Goal: Transaction & Acquisition: Obtain resource

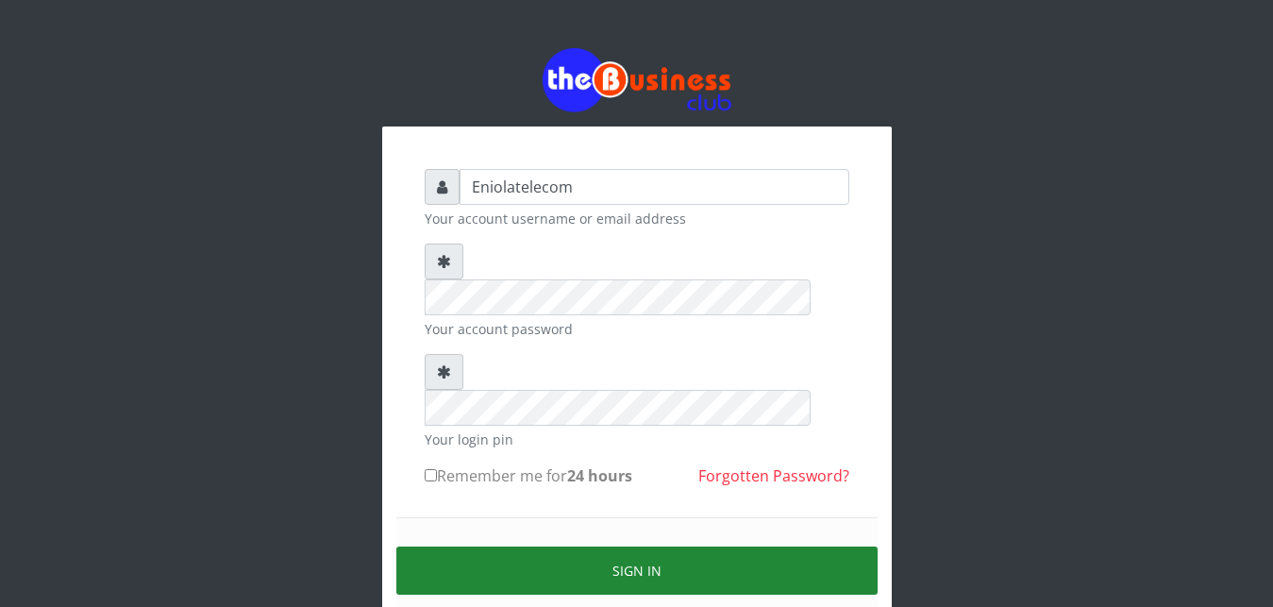
click at [628, 546] on button "Sign in" at bounding box center [636, 570] width 481 height 48
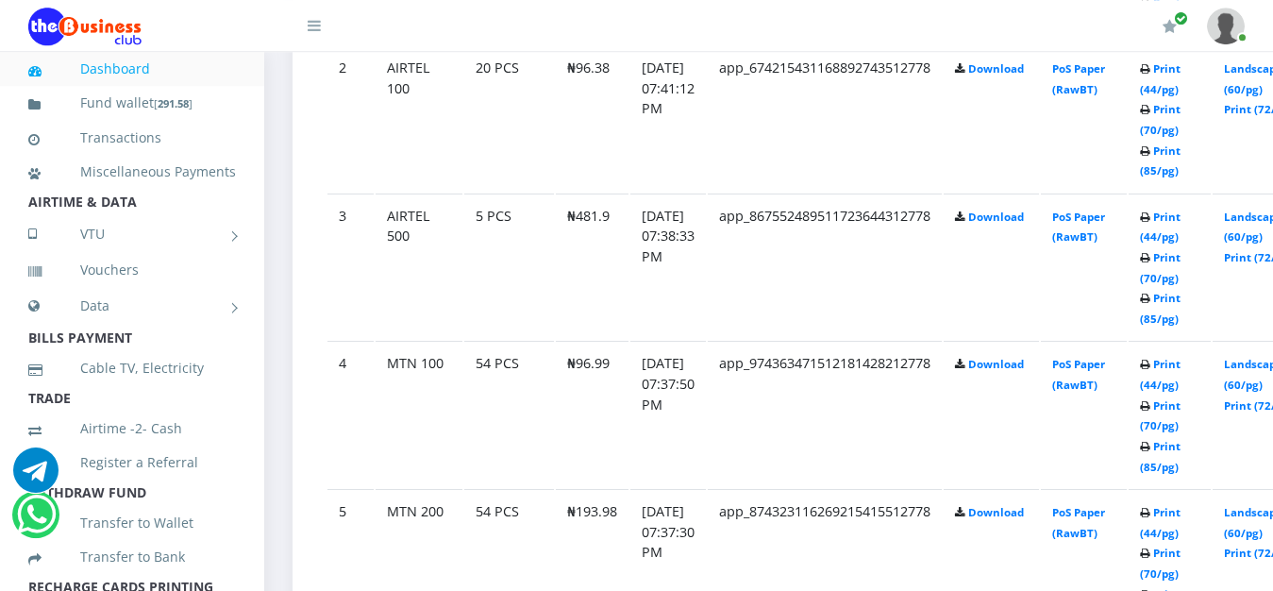
scroll to position [1299, 0]
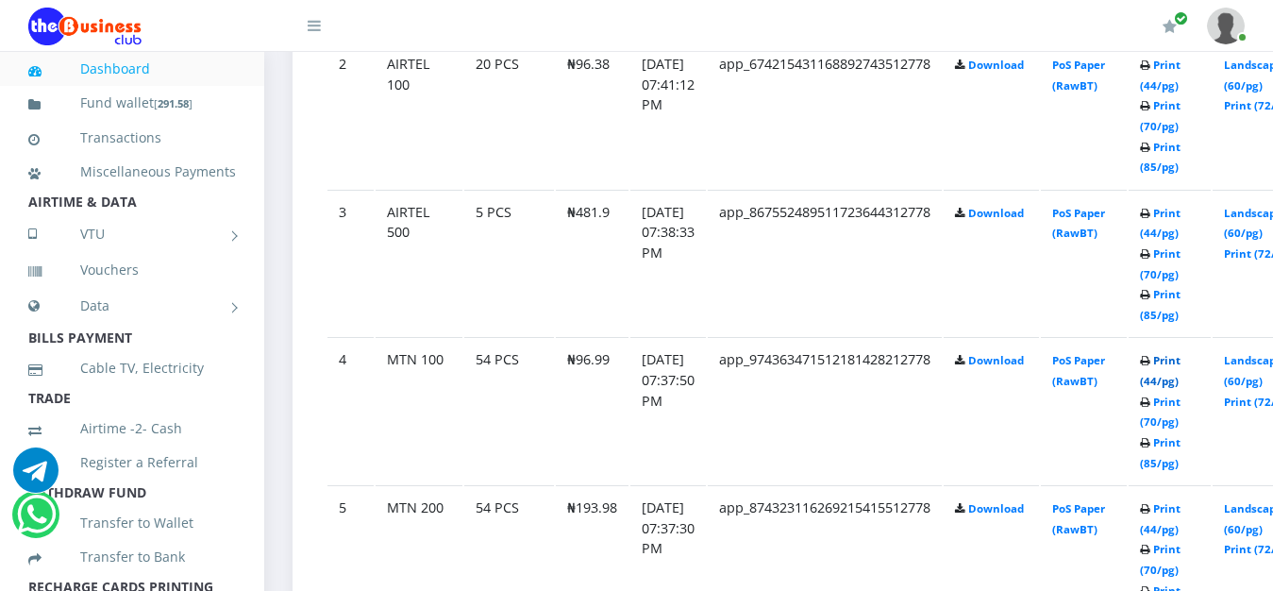
click at [1180, 370] on link "Print (44/pg)" at bounding box center [1160, 370] width 41 height 35
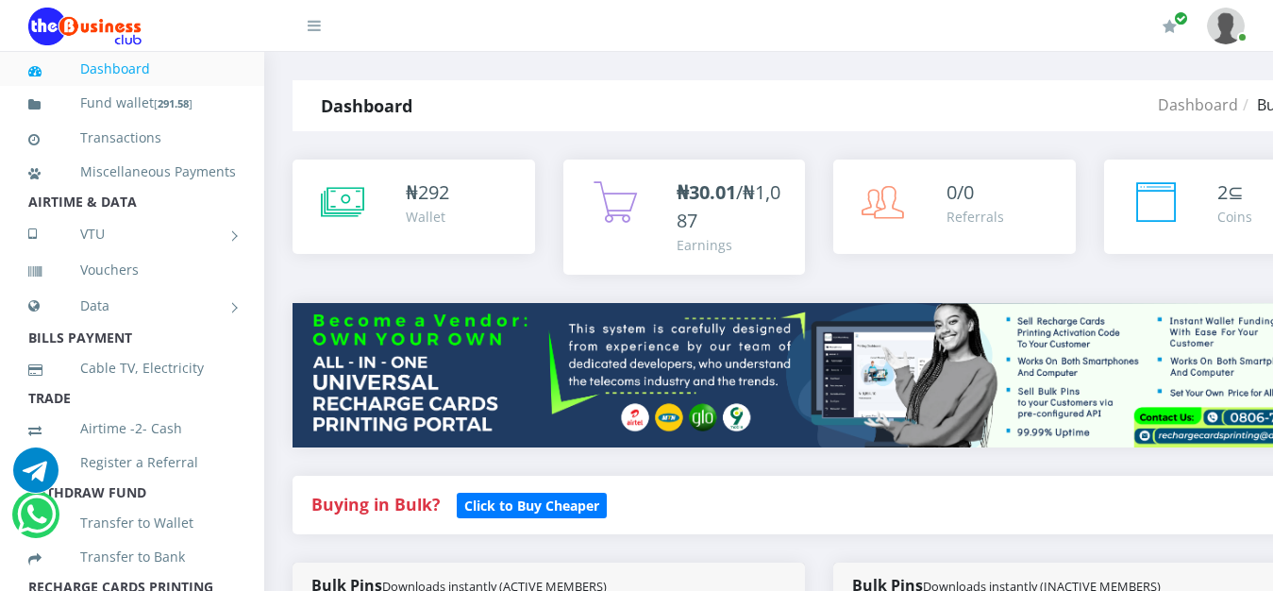
click at [895, 506] on h4 "Buying in Bulk?   Click to Buy Cheaper" at bounding box center [818, 504] width 1015 height 21
click at [912, 490] on div "Buying in Bulk?   Click to Buy Cheaper" at bounding box center [818, 505] width 1053 height 58
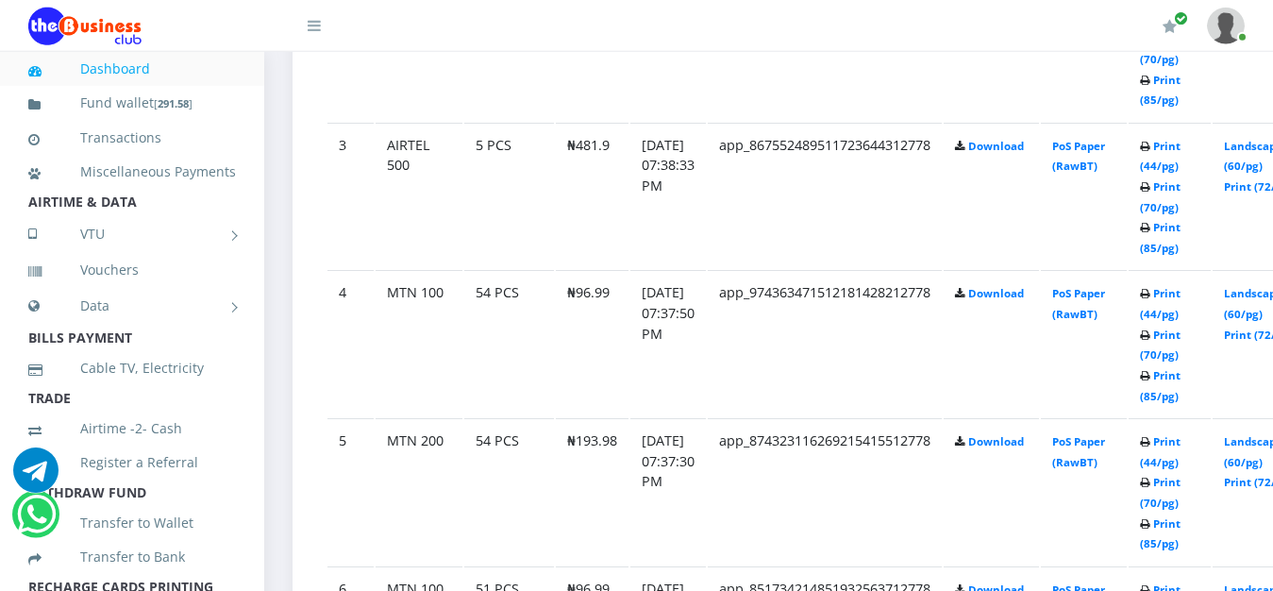
scroll to position [1395, 0]
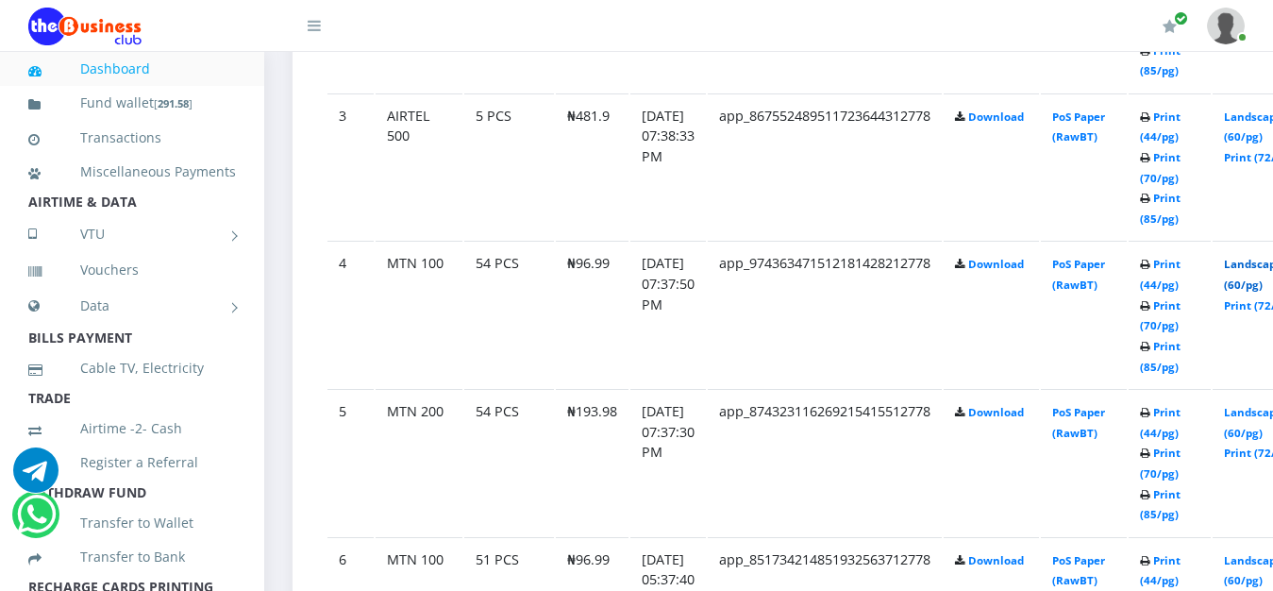
click at [1263, 273] on link "Landscape (60/pg)" at bounding box center [1253, 274] width 58 height 35
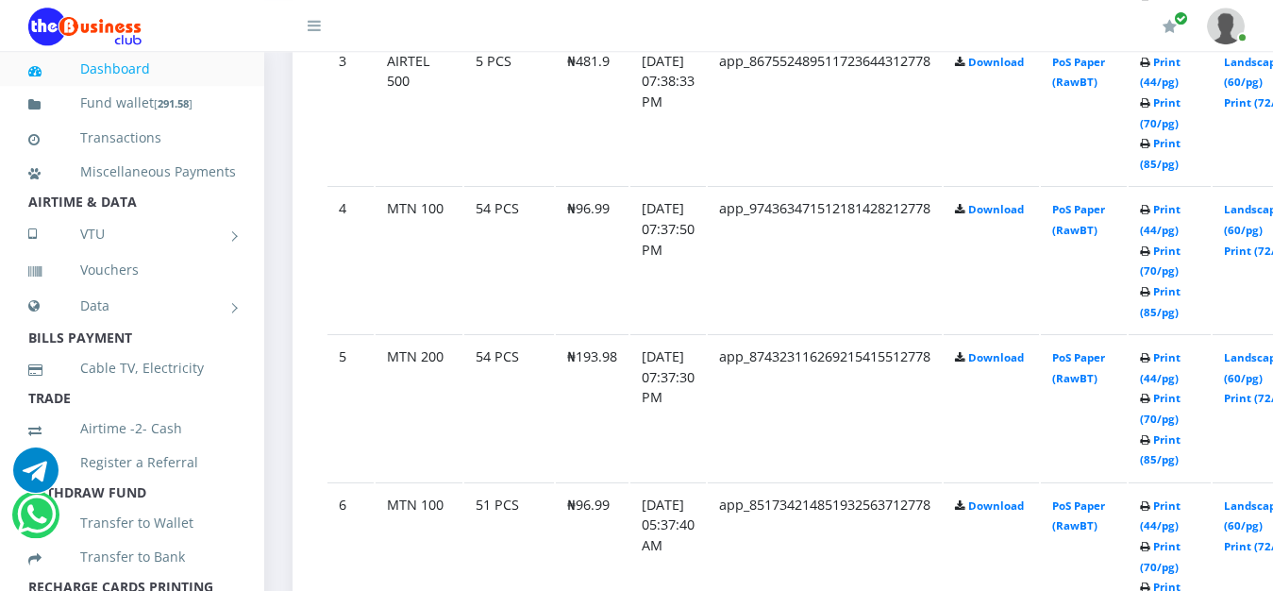
scroll to position [1492, 0]
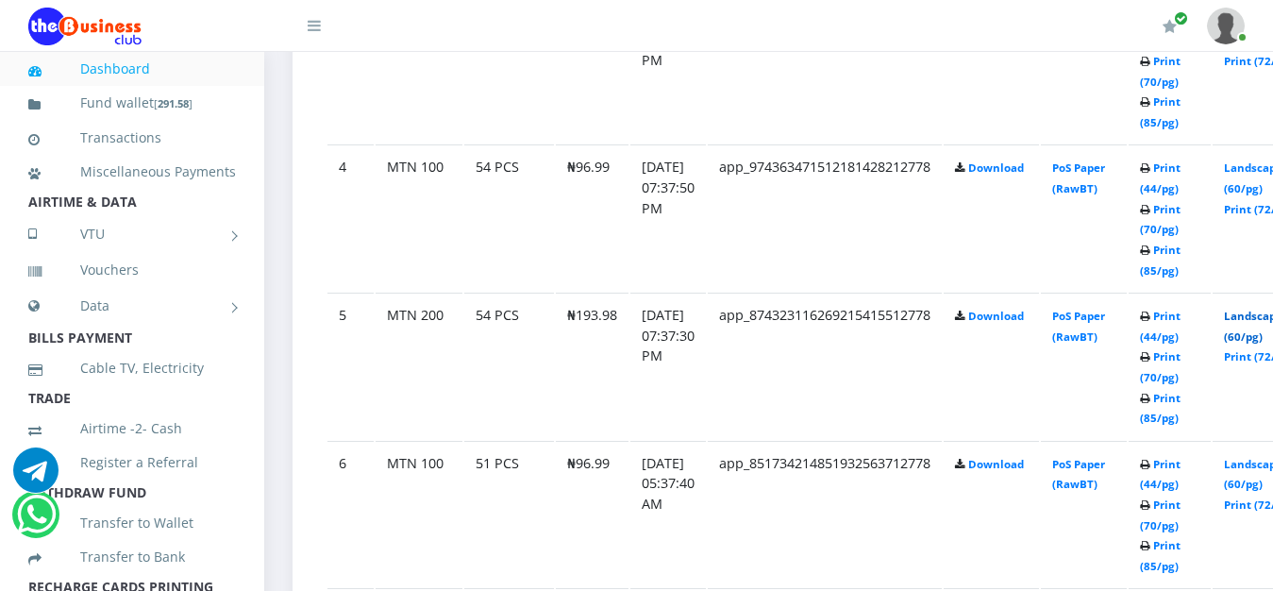
click at [1260, 317] on link "Landscape (60/pg)" at bounding box center [1253, 326] width 58 height 35
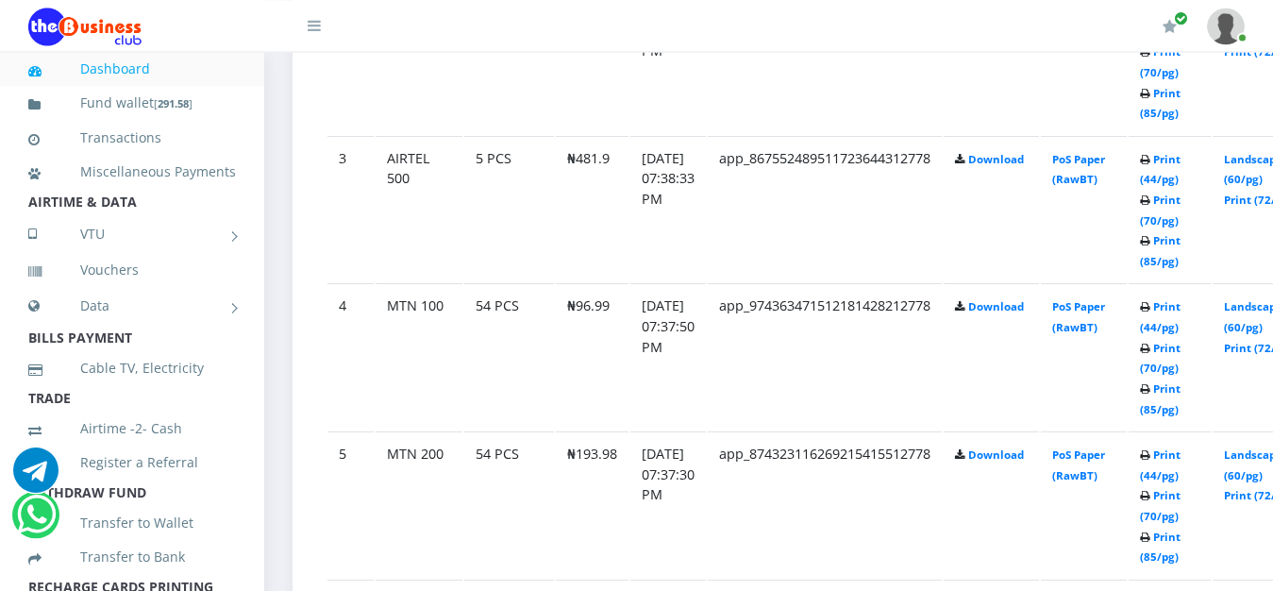
scroll to position [1347, 0]
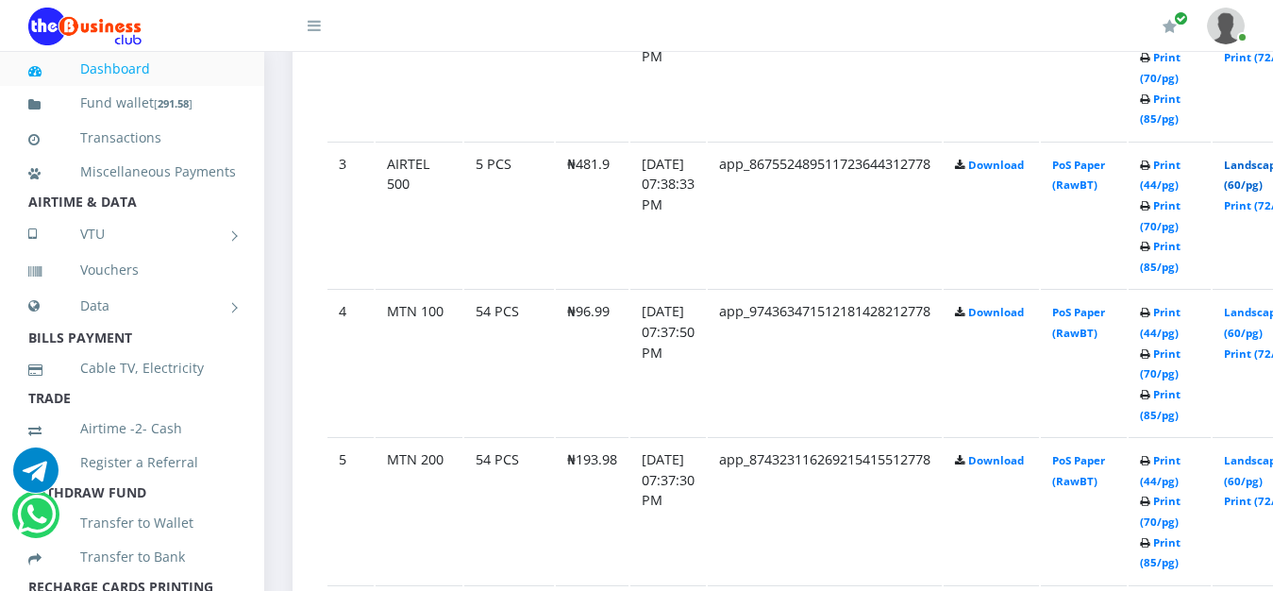
click at [1264, 169] on link "Landscape (60/pg)" at bounding box center [1253, 175] width 58 height 35
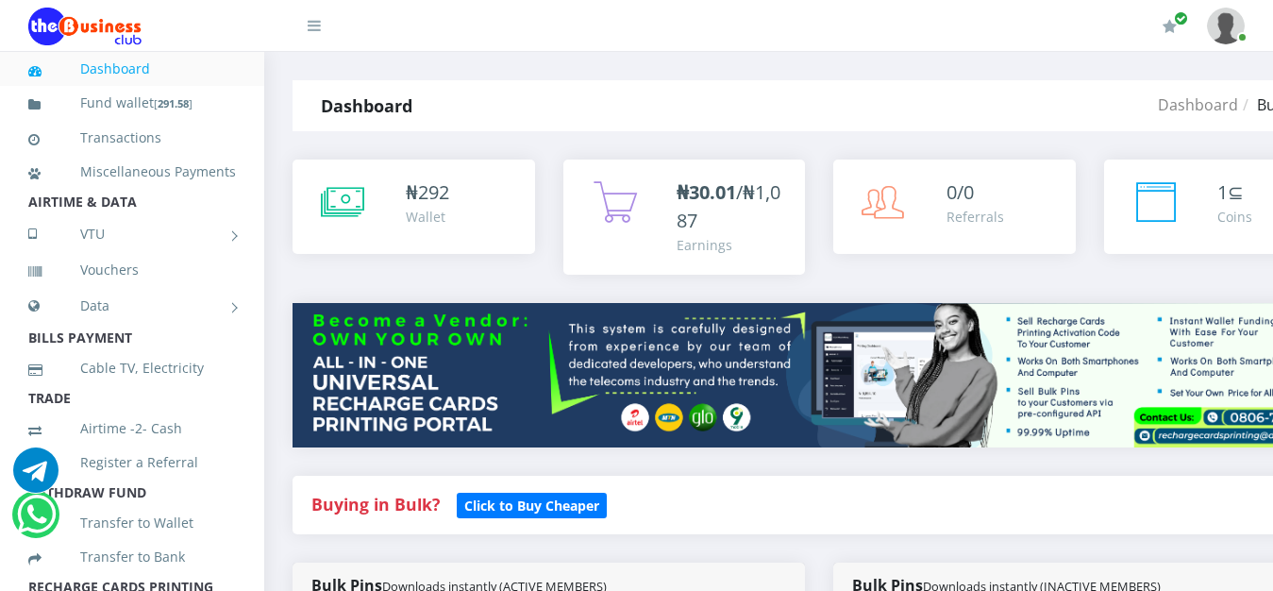
scroll to position [1347, 0]
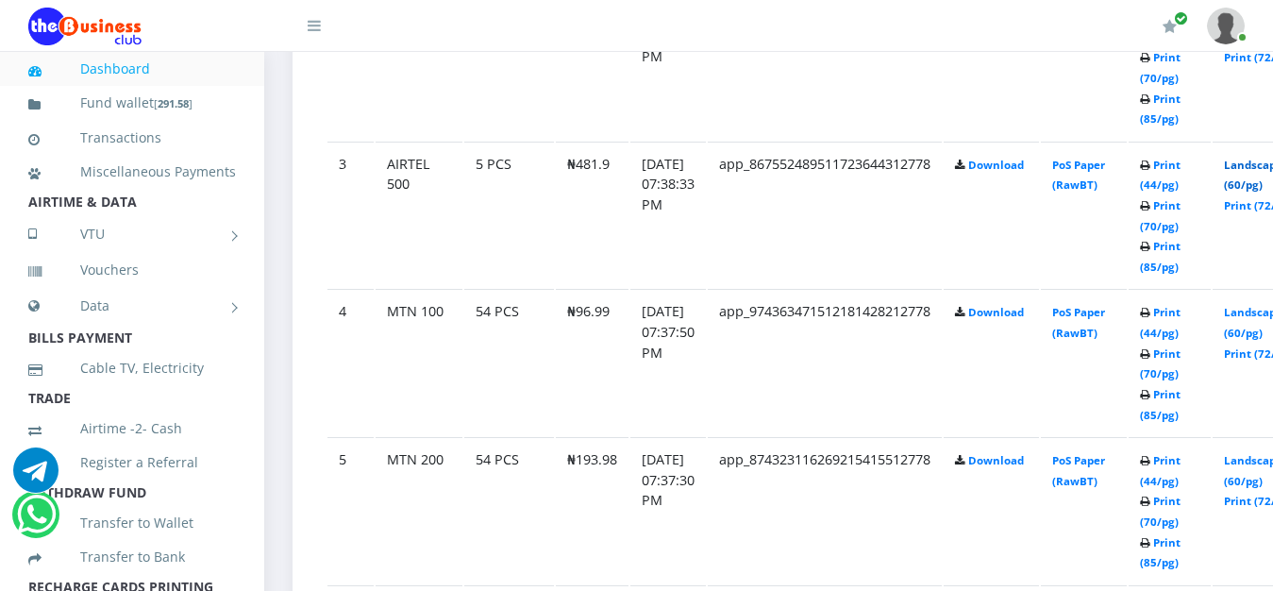
click at [1260, 169] on link "Landscape (60/pg)" at bounding box center [1253, 175] width 58 height 35
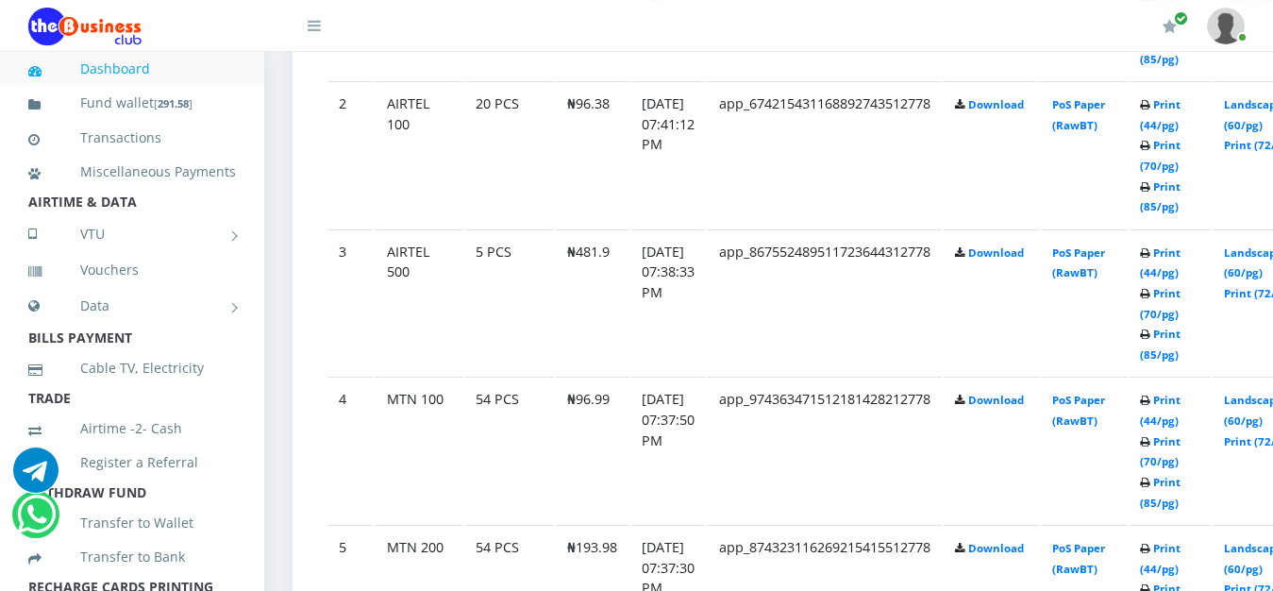
scroll to position [1251, 0]
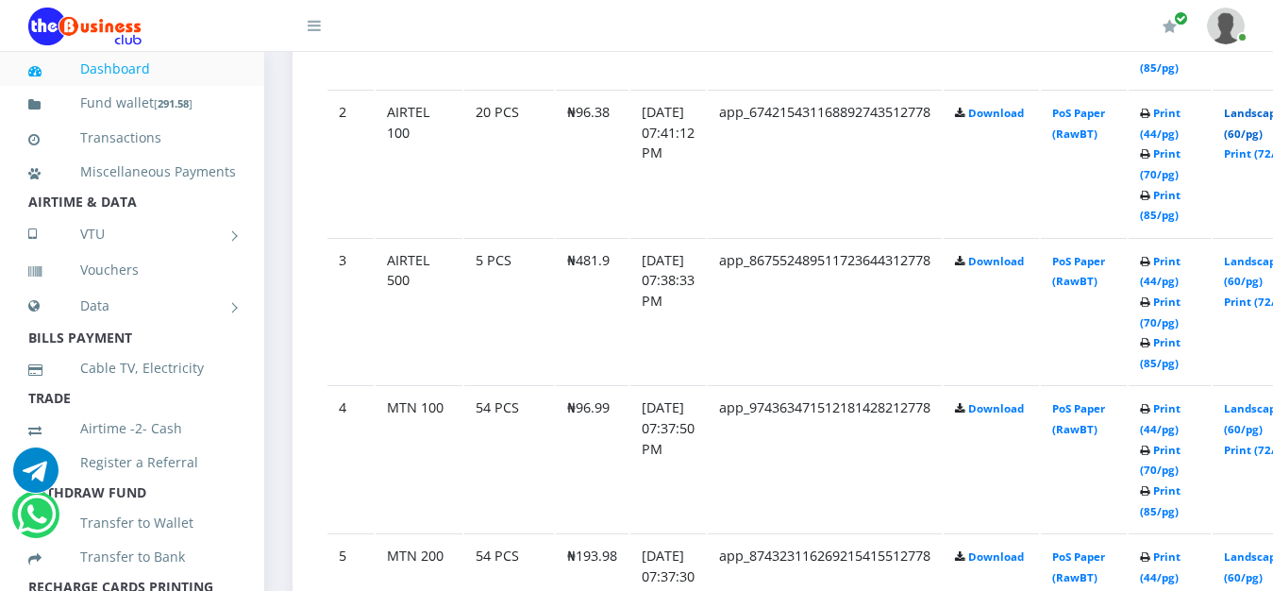
click at [1262, 116] on link "Landscape (60/pg)" at bounding box center [1253, 123] width 58 height 35
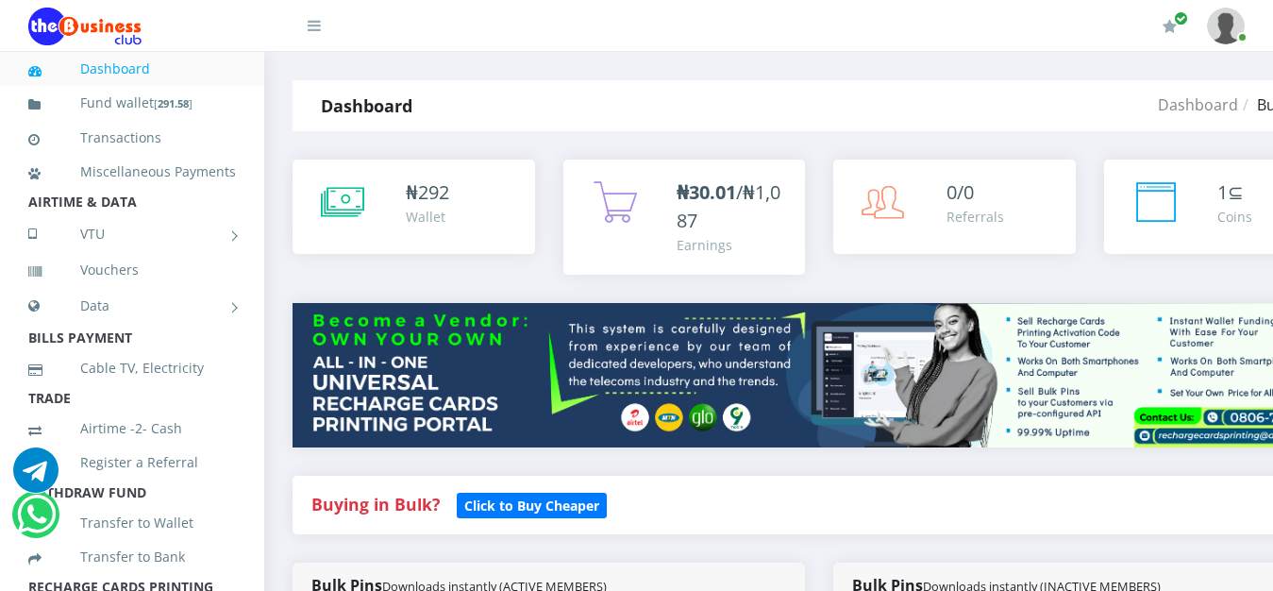
scroll to position [1251, 0]
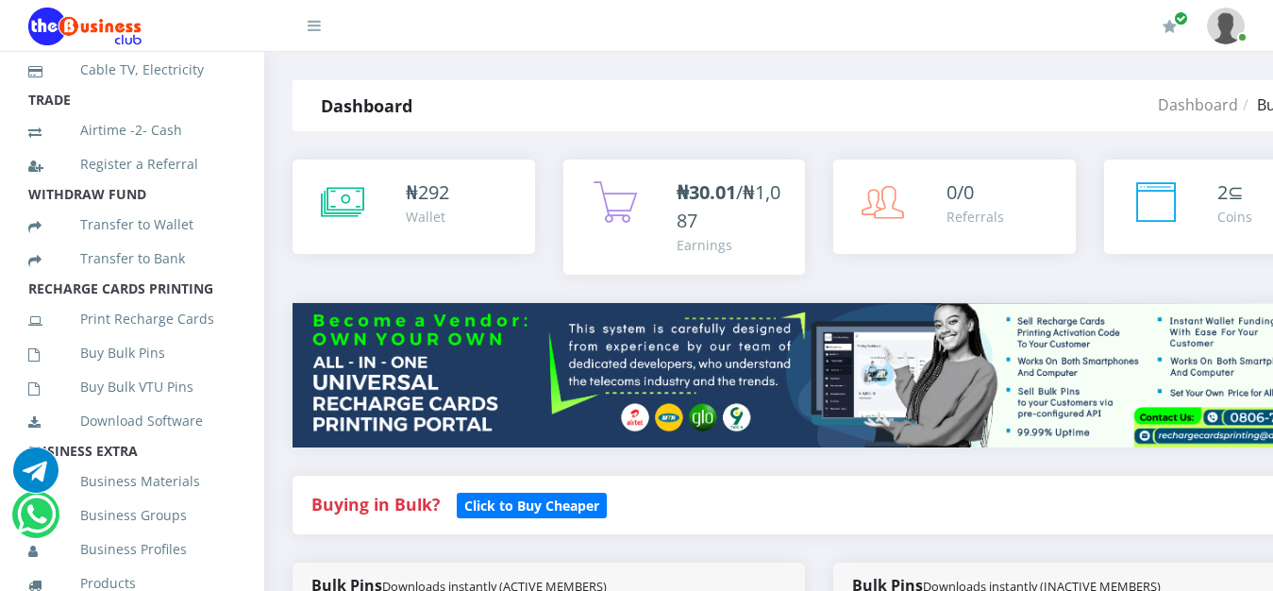
scroll to position [307, 0]
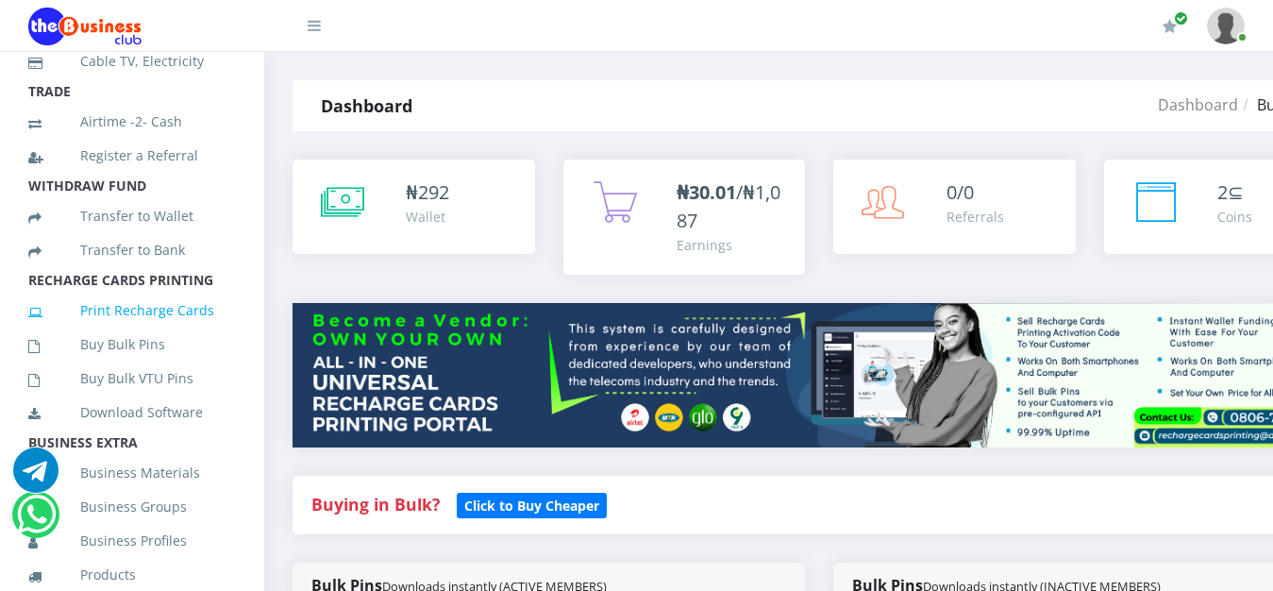
click at [187, 329] on link "Print Recharge Cards" at bounding box center [132, 310] width 208 height 43
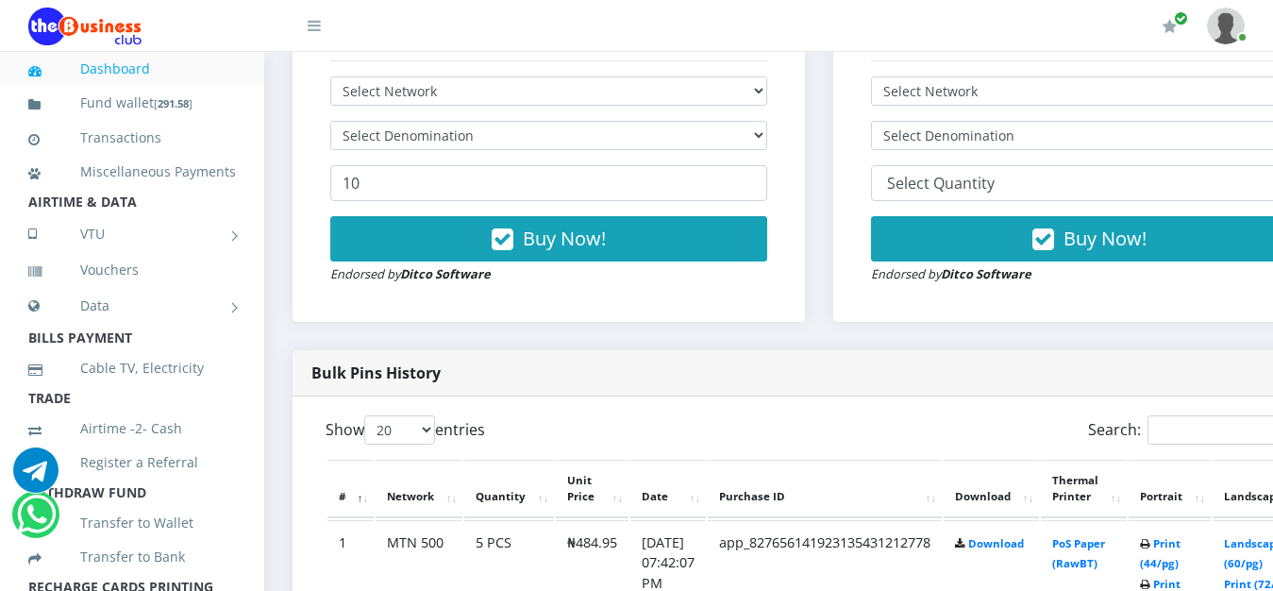
scroll to position [722, 0]
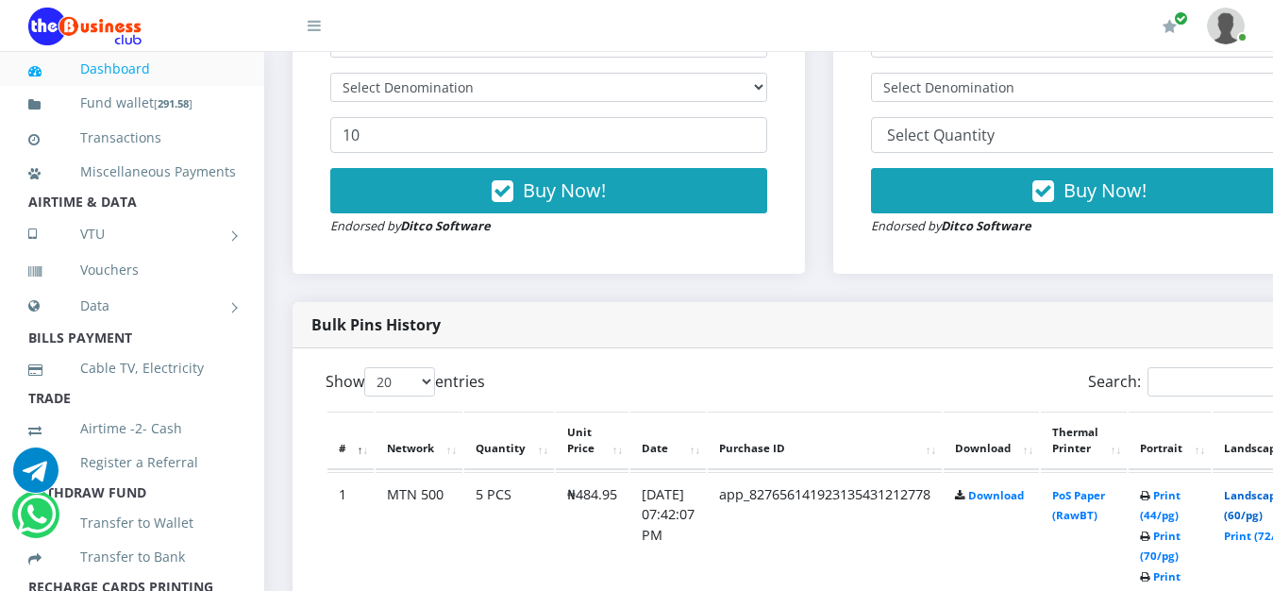
click at [1264, 499] on link "Landscape (60/pg)" at bounding box center [1253, 505] width 58 height 35
click at [1260, 496] on link "Landscape (60/pg)" at bounding box center [1253, 505] width 58 height 35
